Goal: Find specific page/section: Find specific page/section

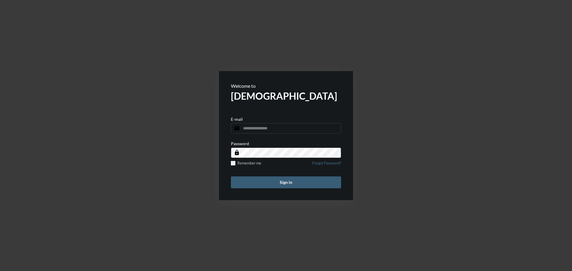
type input "**********"
click at [272, 173] on form "**********" at bounding box center [286, 135] width 134 height 129
click at [275, 180] on button "Sign in" at bounding box center [286, 183] width 110 height 12
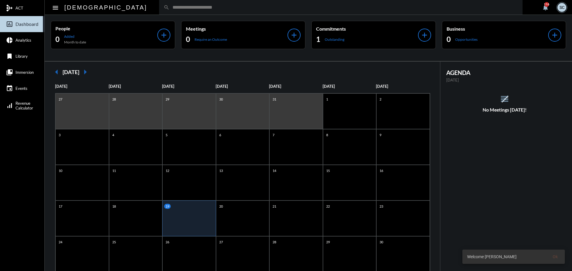
click at [183, 2] on div "search" at bounding box center [340, 7] width 363 height 15
click at [186, 6] on input "text" at bounding box center [343, 7] width 348 height 5
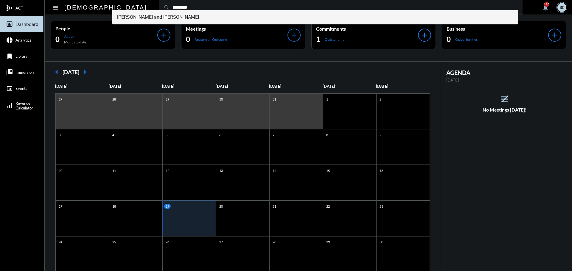
type input "********"
click at [190, 20] on span "Sarah and Evan Grossman" at bounding box center [315, 17] width 396 height 14
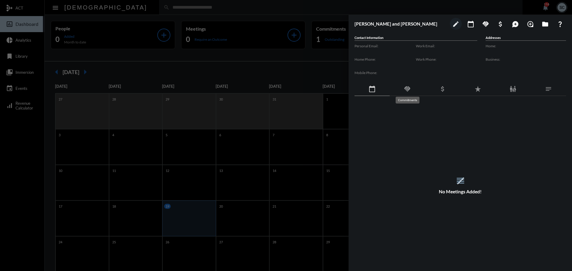
click at [402, 82] on div "Mobile Phone:" at bounding box center [384, 75] width 61 height 13
click at [404, 85] on div "handshake" at bounding box center [406, 89] width 35 height 14
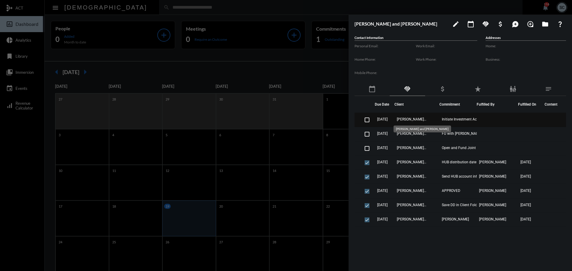
click at [415, 118] on span "Sarah and Evan Grossman" at bounding box center [412, 119] width 30 height 4
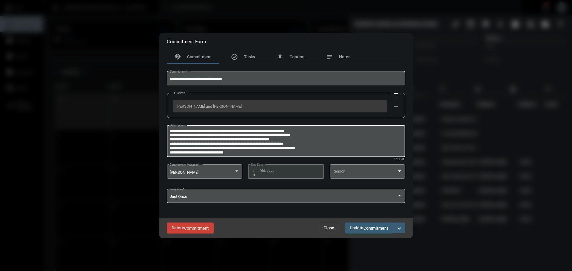
scroll to position [17, 0]
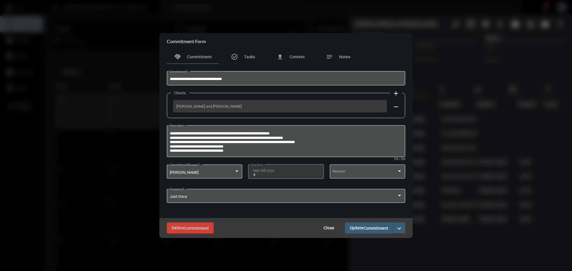
click at [325, 223] on button "Close" at bounding box center [329, 228] width 20 height 11
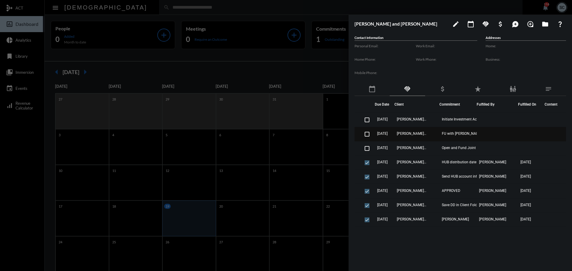
click at [430, 133] on td "Sarah and Evan Grossman" at bounding box center [416, 134] width 45 height 14
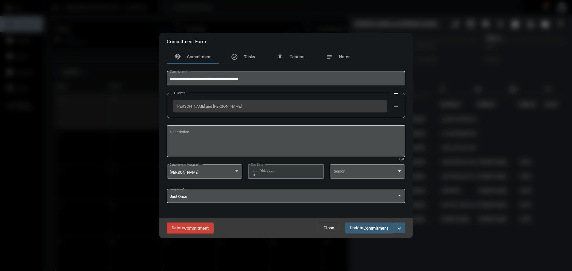
click at [332, 226] on span "Close" at bounding box center [328, 228] width 11 height 5
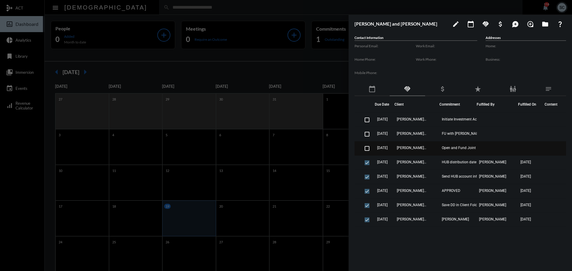
click at [430, 150] on td "Sarah and Evan Grossman" at bounding box center [416, 148] width 45 height 14
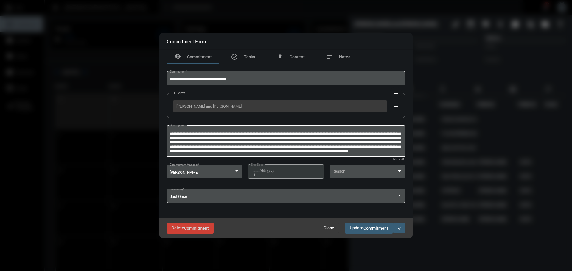
scroll to position [0, 0]
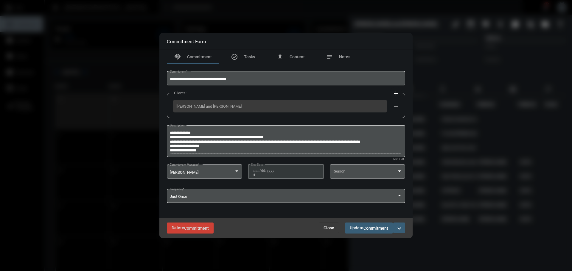
click at [330, 224] on button "Close" at bounding box center [329, 228] width 20 height 11
